Goal: Task Accomplishment & Management: Manage account settings

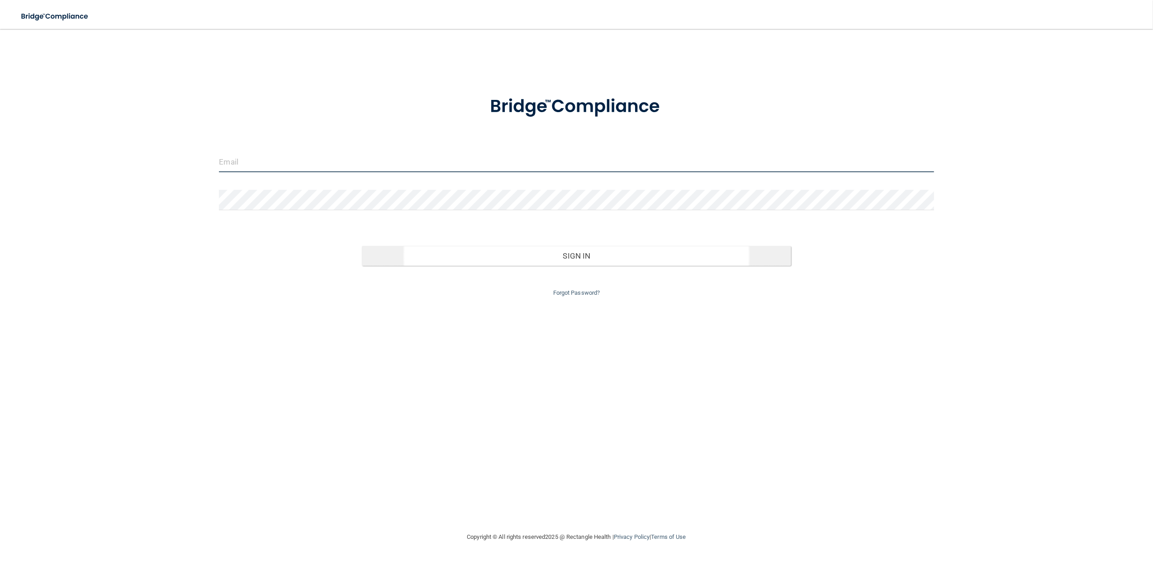
type input "[EMAIL_ADDRESS][DOMAIN_NAME]"
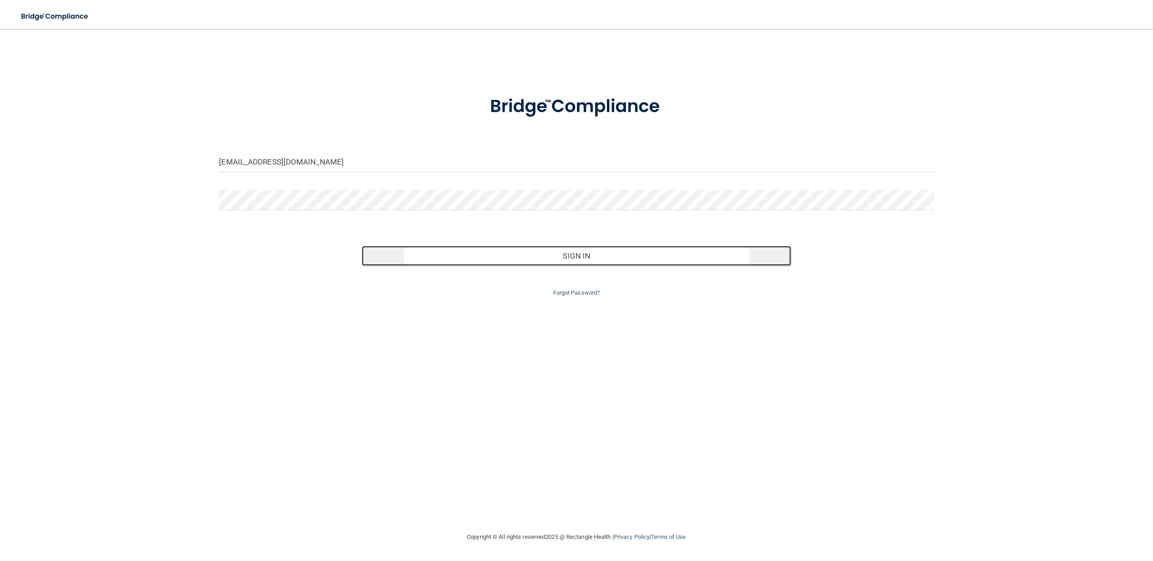
click at [563, 251] on button "Sign In" at bounding box center [576, 256] width 429 height 20
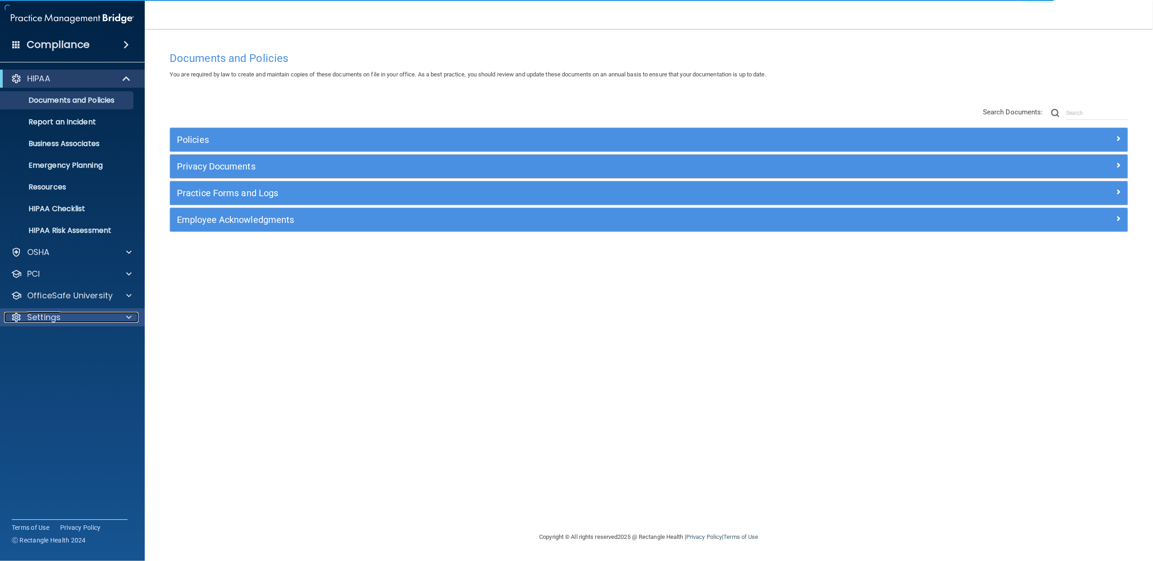
click at [78, 315] on div "Settings" at bounding box center [60, 317] width 112 height 11
click at [58, 359] on p "My Users" at bounding box center [67, 360] width 123 height 9
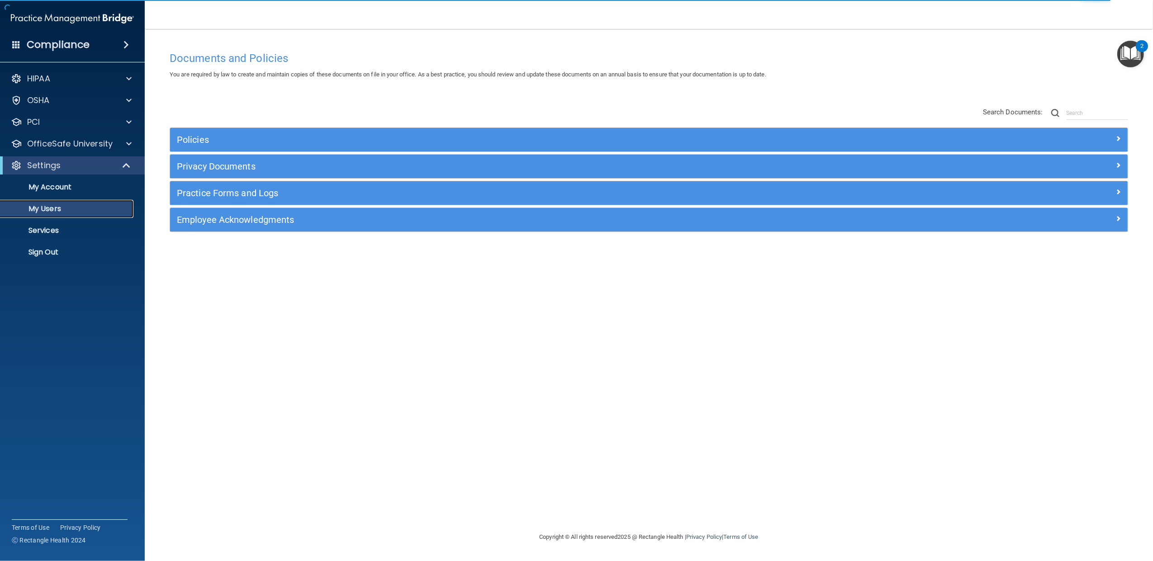
select select "20"
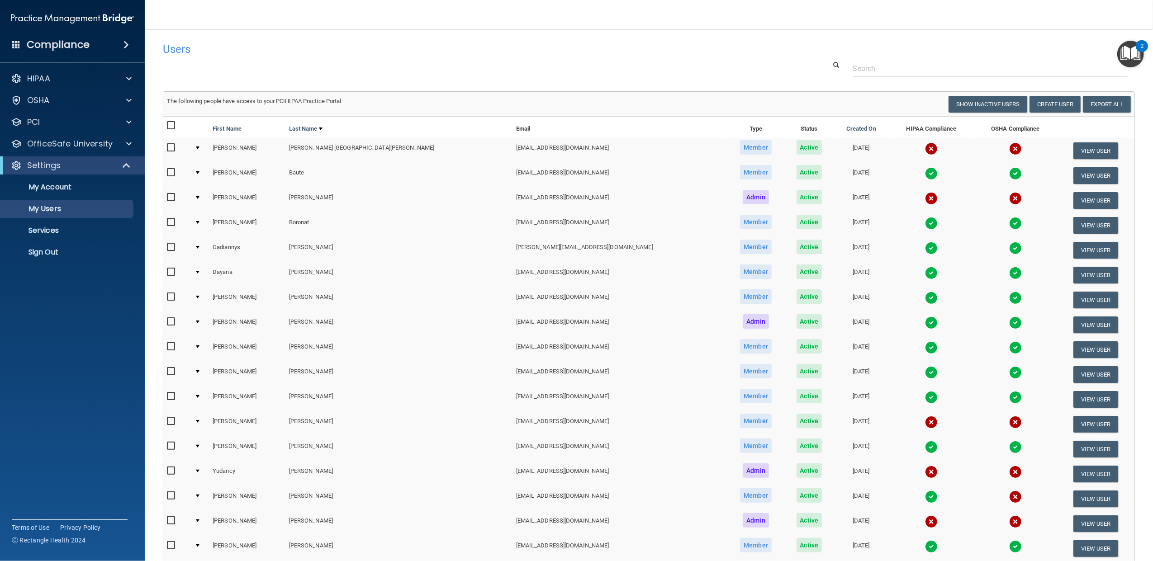
click at [199, 147] on div at bounding box center [198, 148] width 4 height 3
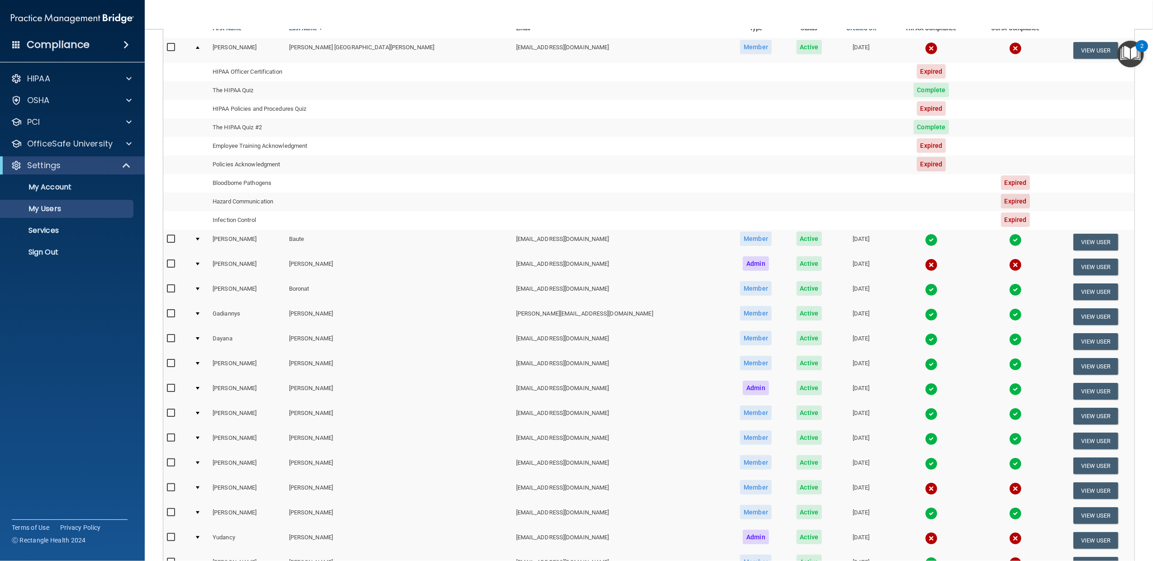
scroll to position [140, 0]
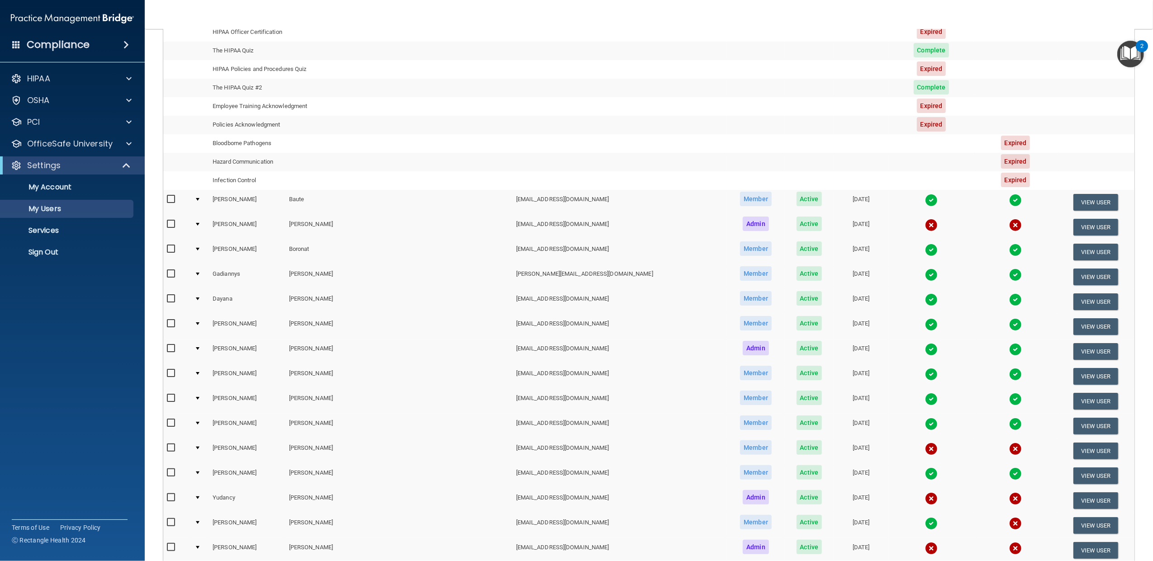
click at [201, 447] on td at bounding box center [200, 451] width 18 height 25
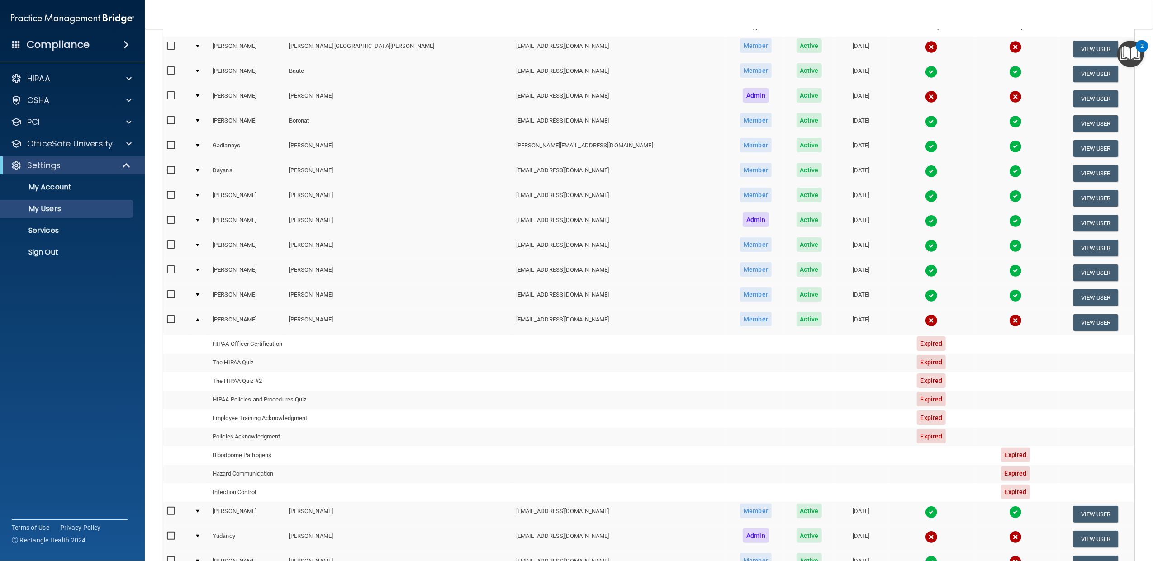
scroll to position [80, 0]
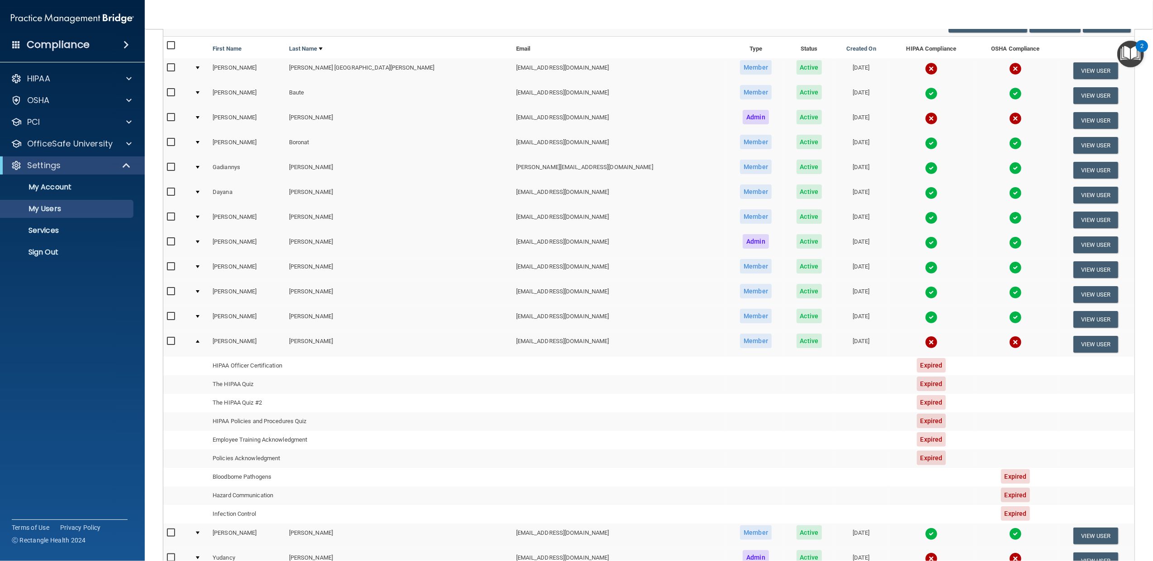
click at [200, 190] on td at bounding box center [200, 195] width 18 height 25
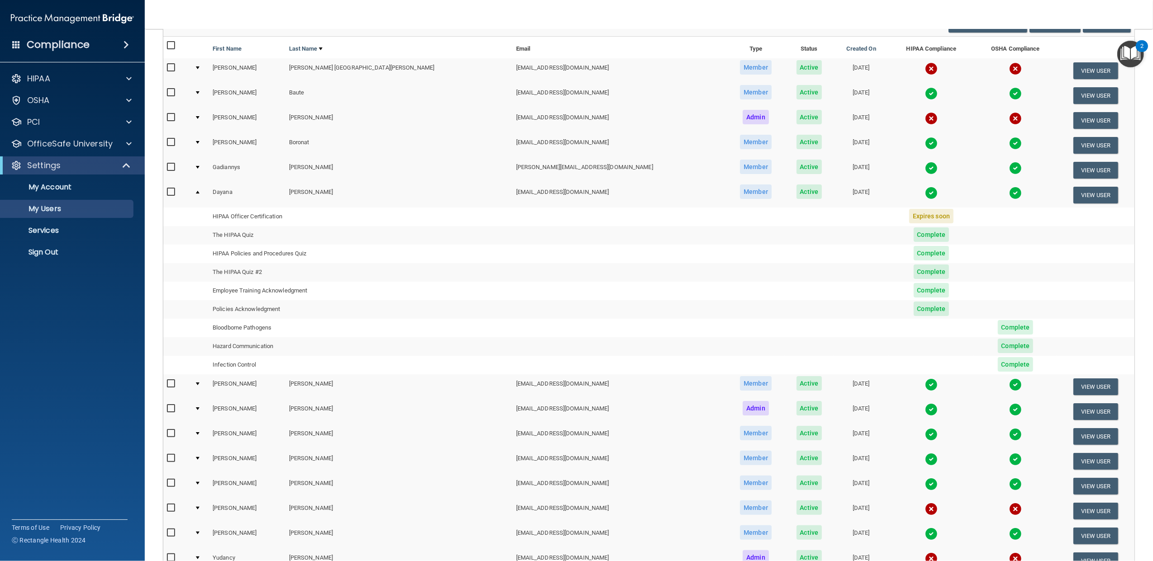
drag, startPoint x: 203, startPoint y: 192, endPoint x: 328, endPoint y: 289, distance: 158.6
click at [199, 192] on div at bounding box center [198, 192] width 4 height 3
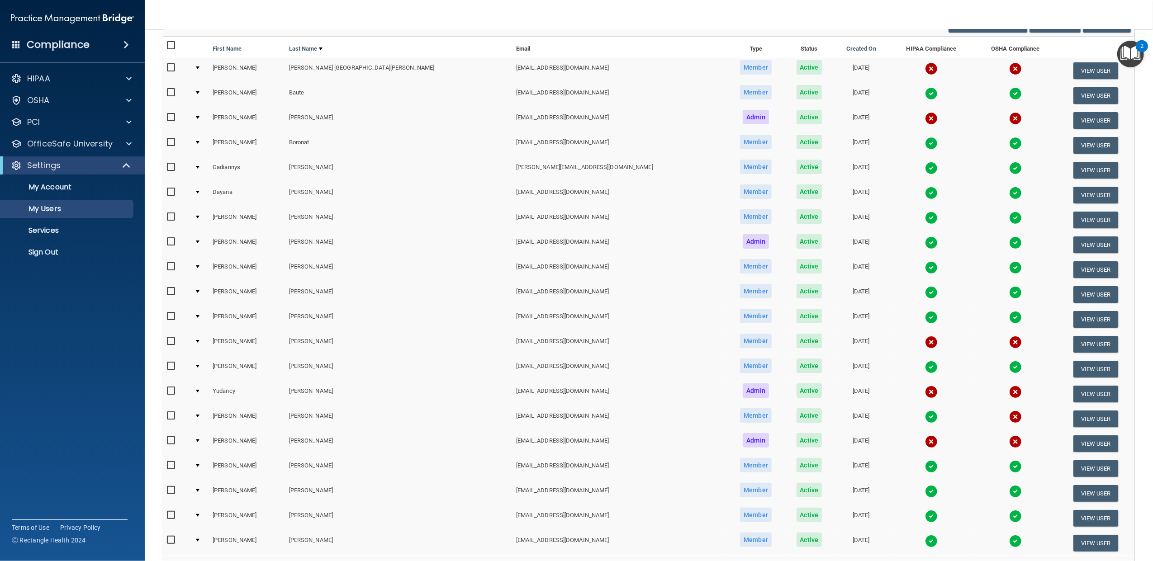
click at [204, 341] on td at bounding box center [200, 344] width 18 height 25
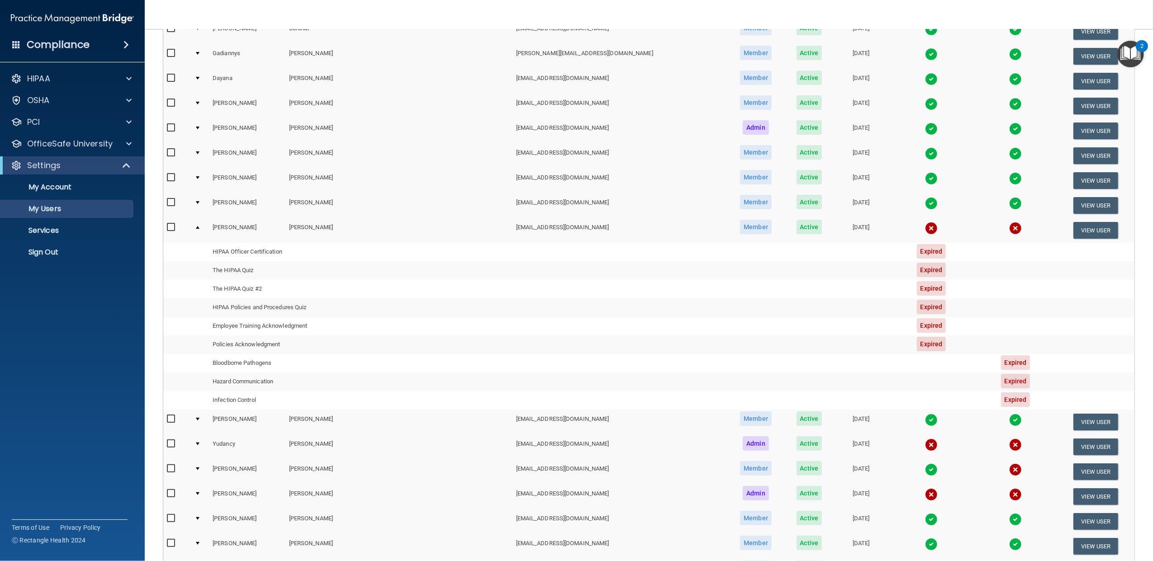
scroll to position [201, 0]
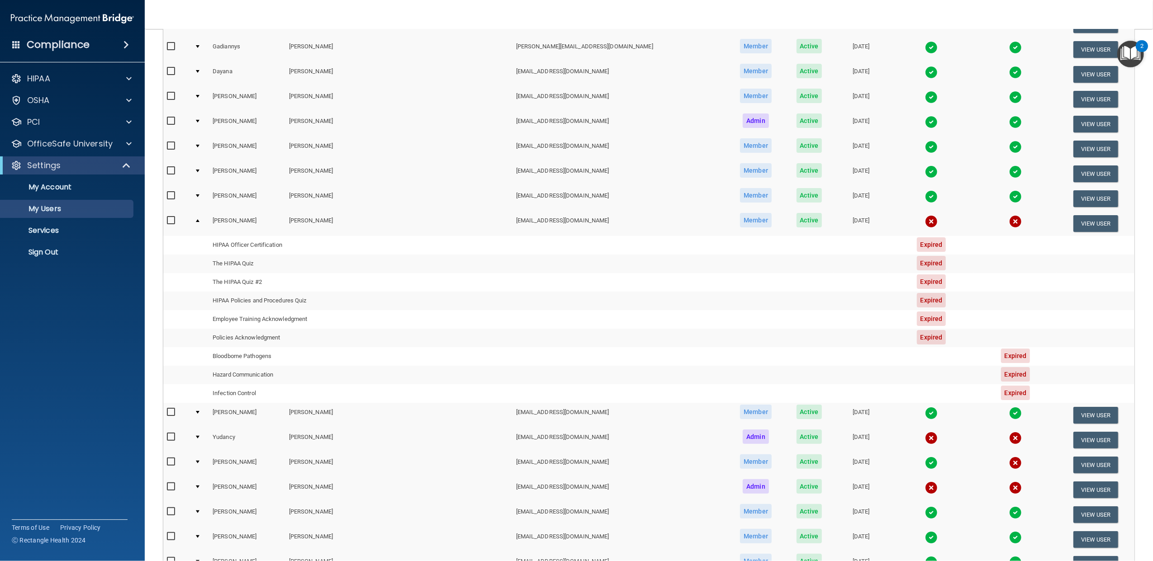
click at [200, 413] on td at bounding box center [200, 415] width 18 height 25
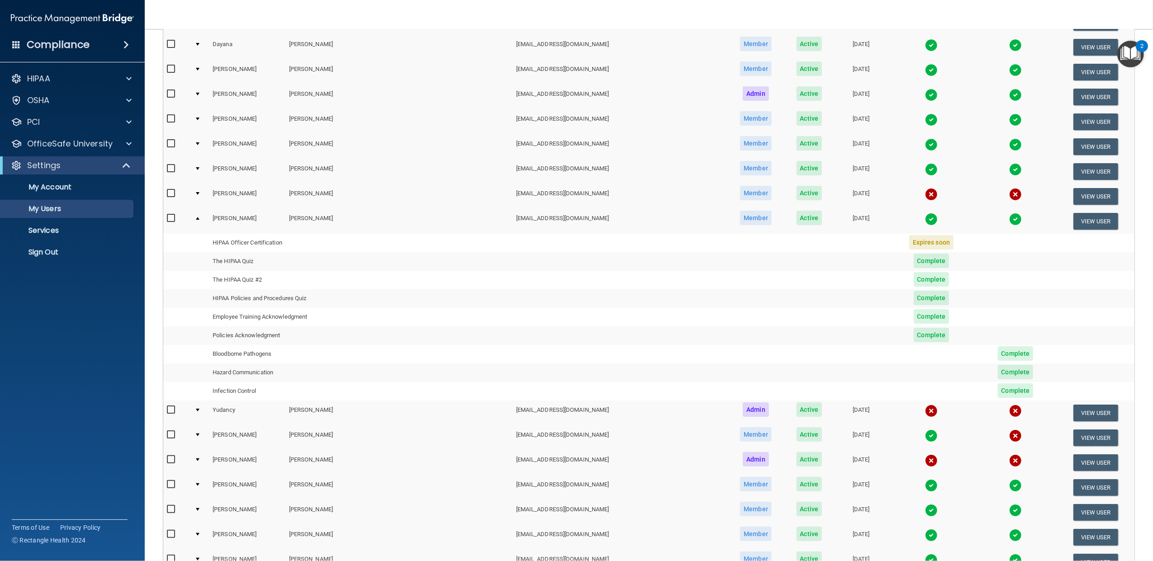
scroll to position [358, 0]
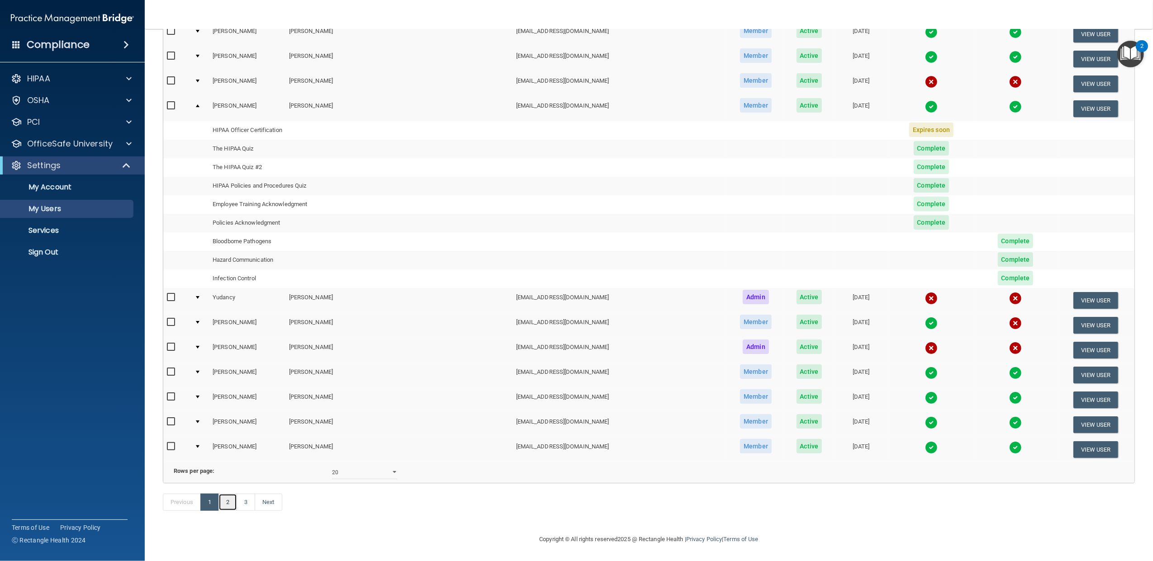
drag, startPoint x: 231, startPoint y: 498, endPoint x: 336, endPoint y: 504, distance: 105.1
click at [231, 498] on link "2" at bounding box center [227, 502] width 19 height 17
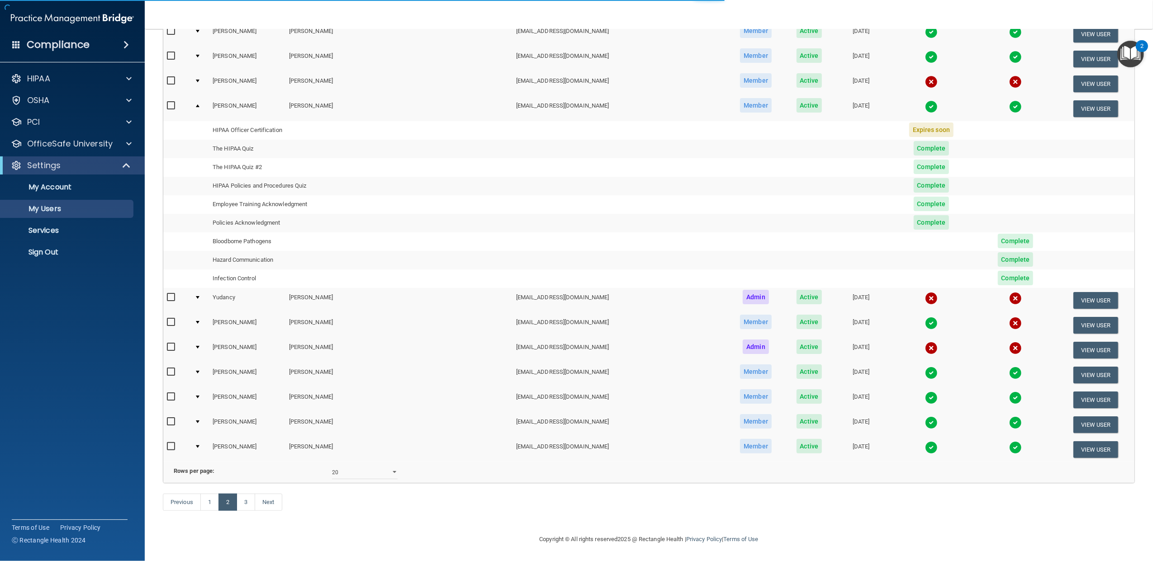
select select "20"
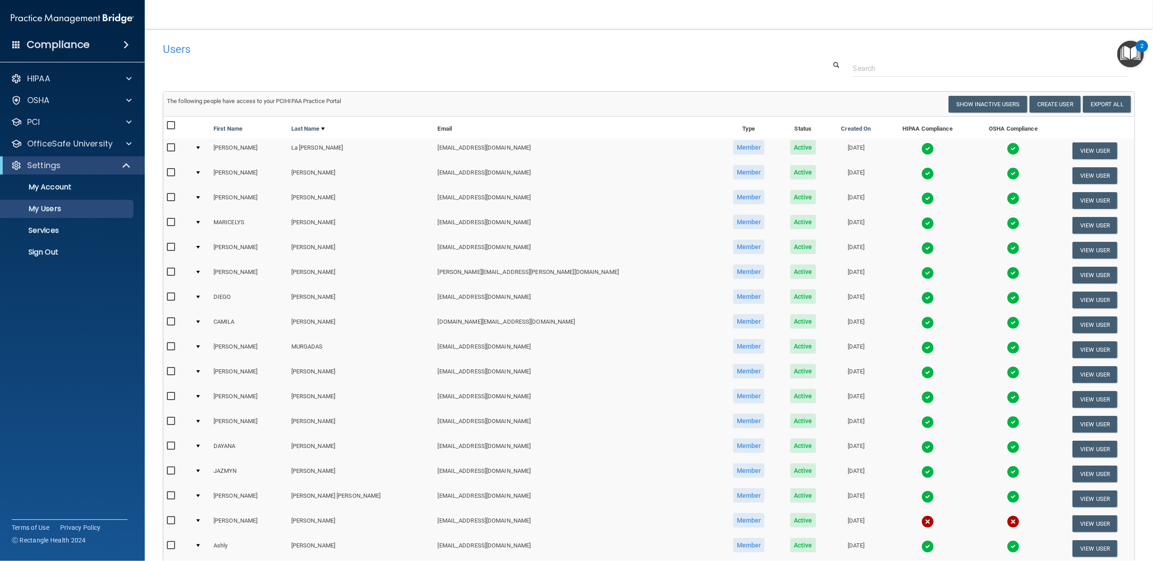
click at [200, 246] on div at bounding box center [198, 247] width 4 height 3
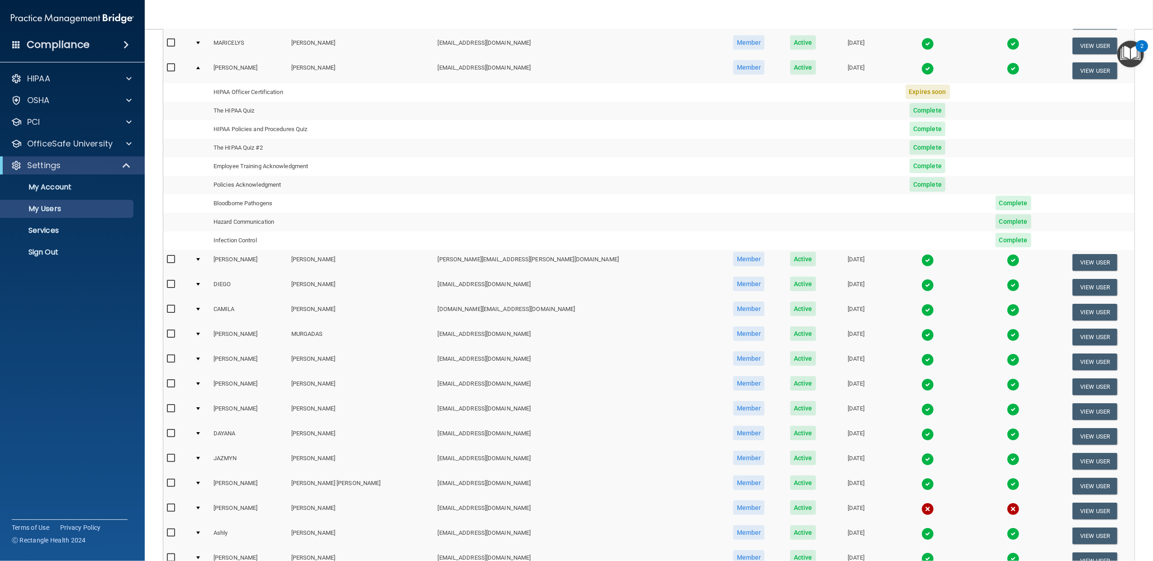
scroll to position [221, 0]
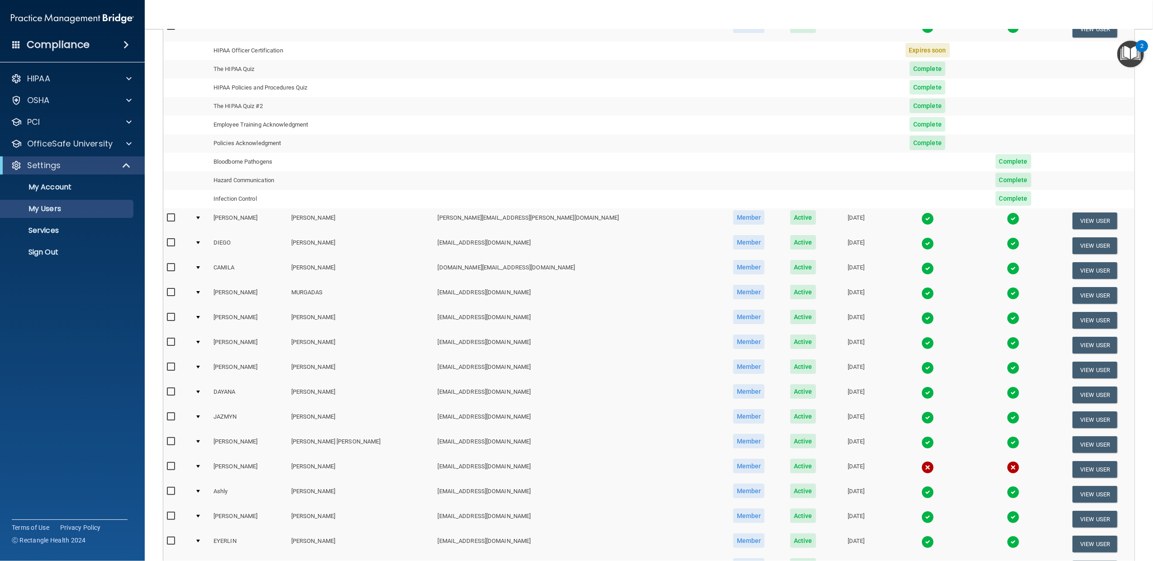
click at [201, 464] on td at bounding box center [200, 469] width 19 height 25
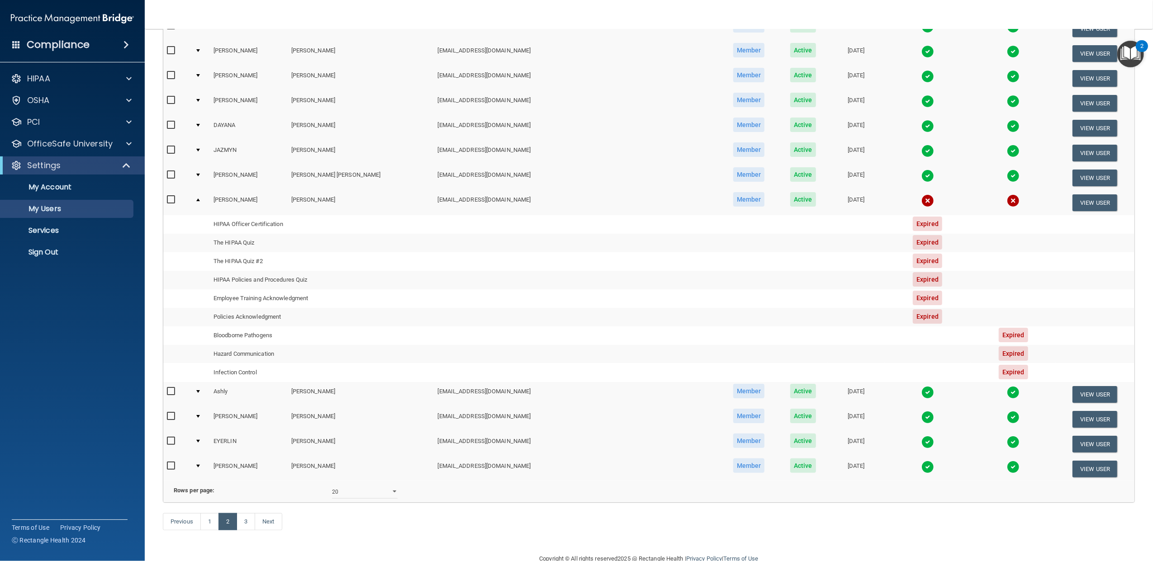
scroll to position [358, 0]
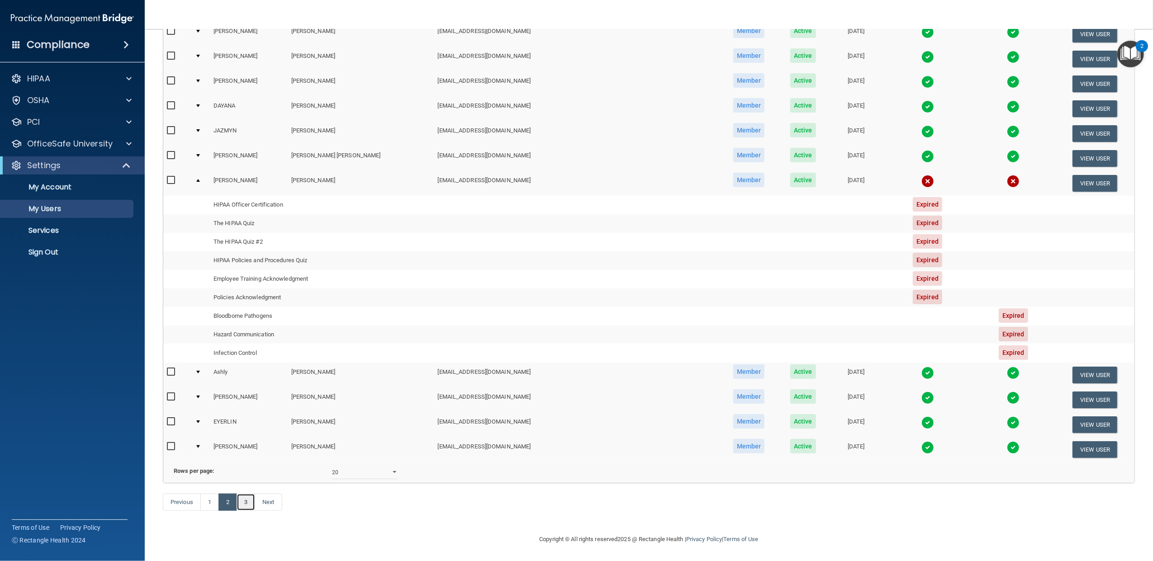
click at [247, 498] on link "3" at bounding box center [246, 502] width 19 height 17
select select "20"
